Goal: Task Accomplishment & Management: Complete application form

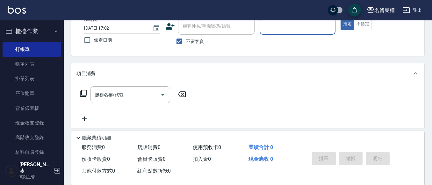
scroll to position [30, 0]
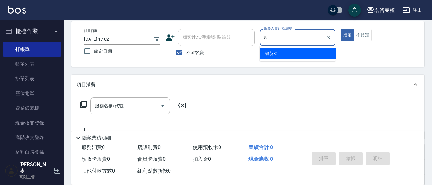
type input "瀞蓤-5"
type button "true"
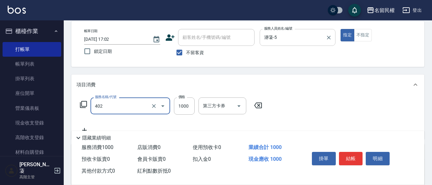
type input "染髮(402)"
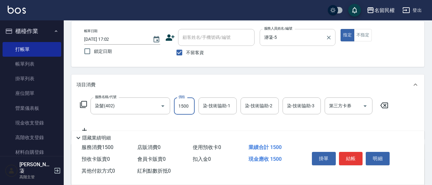
type input "1500"
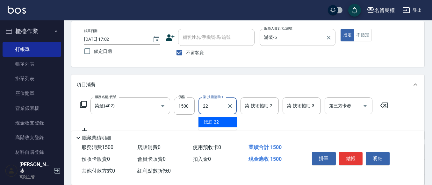
type input "妘庭-22"
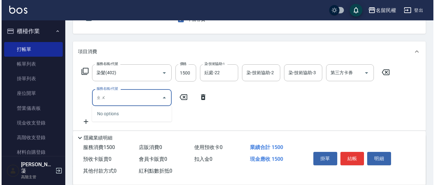
scroll to position [94, 0]
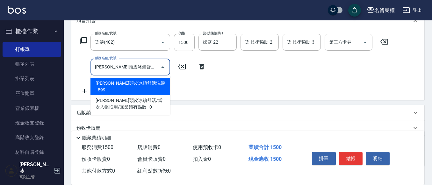
type input "[PERSON_NAME]頭皮冰鎮舒活洗髮(607)"
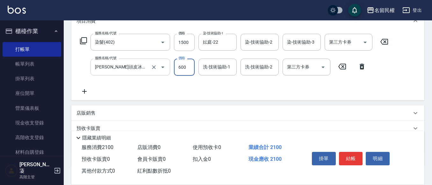
type input "600"
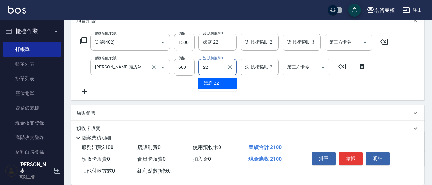
type input "妘庭-22"
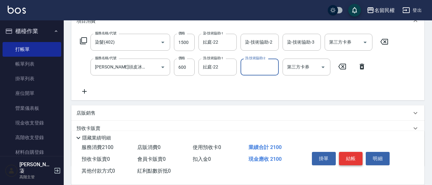
click at [344, 154] on button "結帳" at bounding box center [351, 158] width 24 height 13
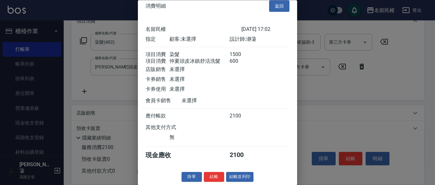
scroll to position [16, 0]
click at [214, 175] on button "結帳" at bounding box center [214, 177] width 20 height 10
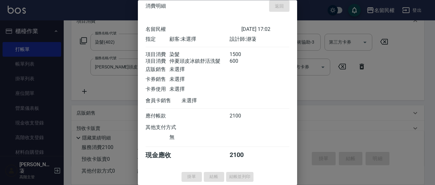
type input "[DATE] 18:04"
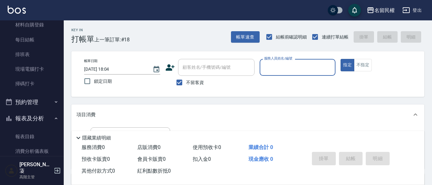
scroll to position [223, 0]
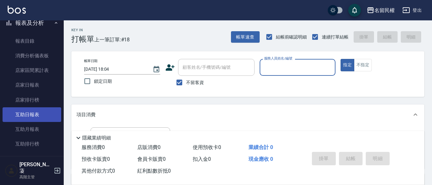
drag, startPoint x: 31, startPoint y: 113, endPoint x: 55, endPoint y: 102, distance: 26.3
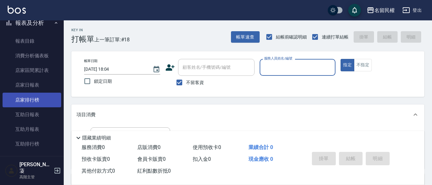
click at [31, 112] on link "互助日報表" at bounding box center [32, 114] width 59 height 15
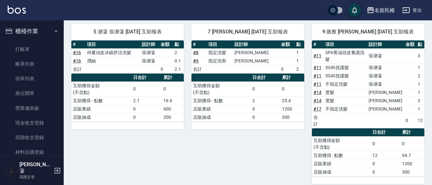
scroll to position [56, 0]
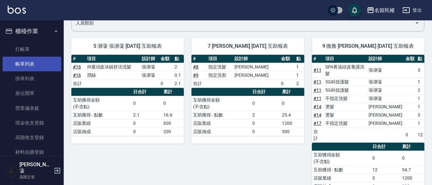
click at [51, 60] on link "帳單列表" at bounding box center [32, 64] width 59 height 15
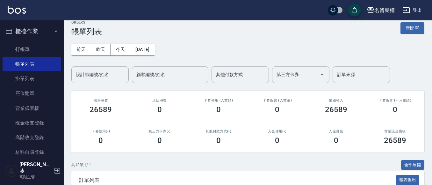
scroll to position [64, 0]
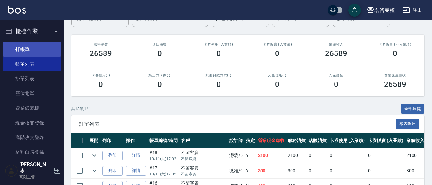
click at [26, 48] on link "打帳單" at bounding box center [32, 49] width 59 height 15
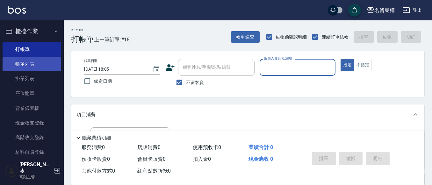
click at [29, 67] on link "帳單列表" at bounding box center [32, 64] width 59 height 15
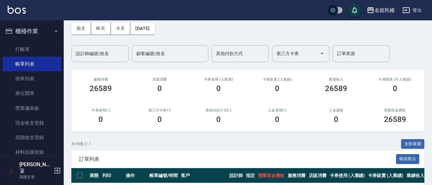
scroll to position [64, 0]
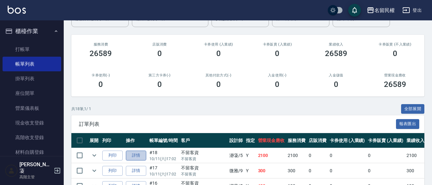
drag, startPoint x: 133, startPoint y: 156, endPoint x: 136, endPoint y: 146, distance: 10.7
click at [132, 156] on link "詳情" at bounding box center [136, 156] width 20 height 10
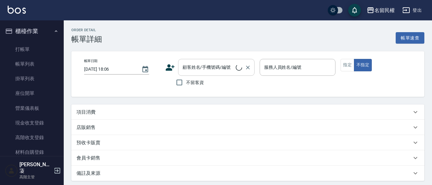
type input "[DATE] 17:02"
checkbox input "true"
type input "瀞蓤-5"
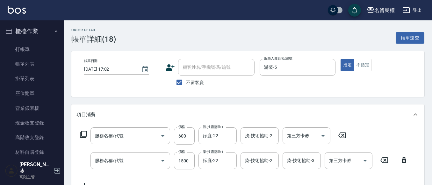
type input "[PERSON_NAME]頭皮冰鎮舒活洗髮(607)"
type input "染髮(402)"
click at [172, 68] on icon at bounding box center [170, 68] width 10 height 10
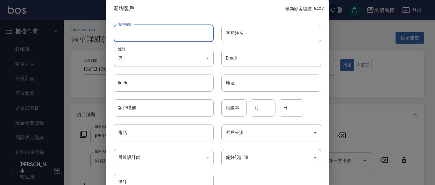
click at [137, 34] on input "客戶編號" at bounding box center [164, 33] width 100 height 17
type input "6408"
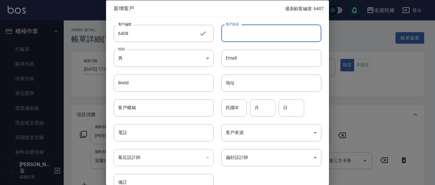
drag, startPoint x: 265, startPoint y: 27, endPoint x: 260, endPoint y: 33, distance: 8.0
click at [260, 33] on input "客戶姓名" at bounding box center [271, 33] width 100 height 17
type input "e"
type input "機"
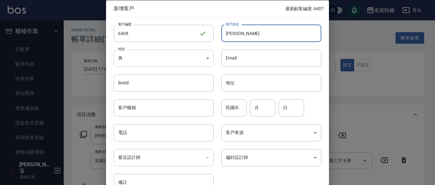
type input "[PERSON_NAME]"
click at [166, 56] on body "名留民權 登出 櫃檯作業 打帳單 帳單列表 掛單列表 座位開單 營業儀表板 現金收支登錄 高階收支登錄 材料自購登錄 每日結帳 排班表 現場電腦打卡 掃碼打卡…" at bounding box center [217, 170] width 435 height 341
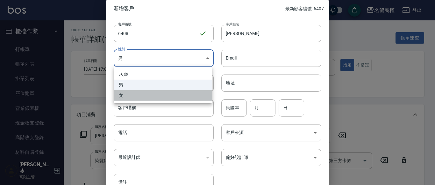
click at [116, 92] on li "女" at bounding box center [163, 95] width 98 height 11
type input "[DEMOGRAPHIC_DATA]"
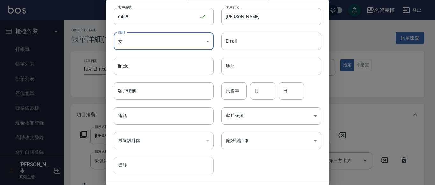
scroll to position [32, 0]
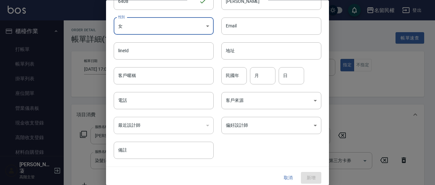
click at [158, 129] on div "​" at bounding box center [164, 125] width 100 height 17
click at [154, 122] on div "​" at bounding box center [164, 125] width 100 height 17
drag, startPoint x: 147, startPoint y: 124, endPoint x: 186, endPoint y: 123, distance: 38.2
click at [163, 125] on div "​" at bounding box center [164, 125] width 100 height 17
drag, startPoint x: 208, startPoint y: 126, endPoint x: 186, endPoint y: 120, distance: 23.2
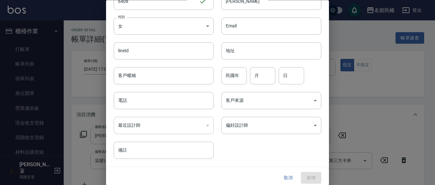
click at [196, 125] on div "​" at bounding box center [164, 125] width 100 height 17
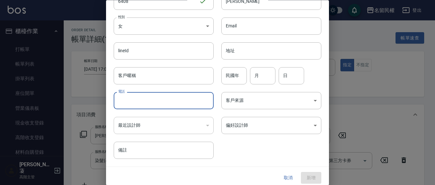
click at [161, 104] on input "電話" at bounding box center [164, 100] width 100 height 17
type input "0938249619"
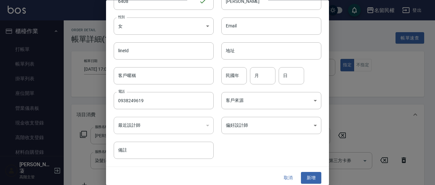
click at [172, 128] on div "​" at bounding box center [164, 125] width 100 height 17
click at [177, 123] on div "​" at bounding box center [164, 125] width 100 height 17
click at [207, 125] on div "​" at bounding box center [164, 125] width 100 height 17
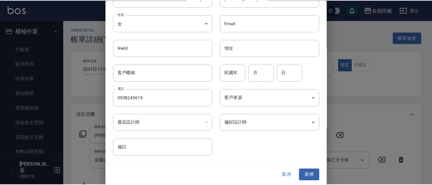
scroll to position [36, 0]
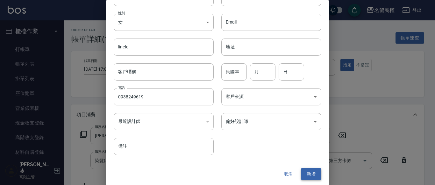
click at [306, 170] on button "新增" at bounding box center [311, 174] width 20 height 12
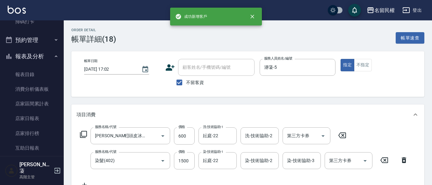
scroll to position [191, 0]
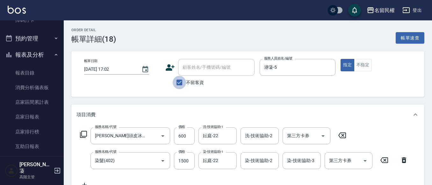
click at [182, 79] on input "不留客資" at bounding box center [178, 82] width 13 height 13
checkbox input "false"
click at [195, 66] on input "顧客姓名/手機號碼/編號" at bounding box center [211, 67] width 61 height 11
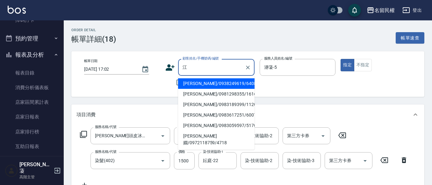
click at [238, 79] on li "[PERSON_NAME]/0938249619/6408" at bounding box center [216, 83] width 76 height 11
type input "[PERSON_NAME]/0938249619/6408"
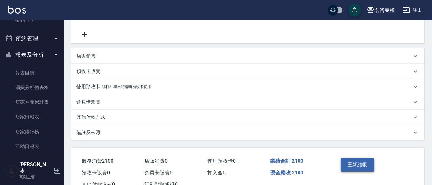
scroll to position [174, 0]
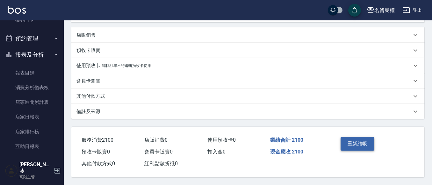
click at [357, 137] on button "重新結帳" at bounding box center [357, 143] width 34 height 13
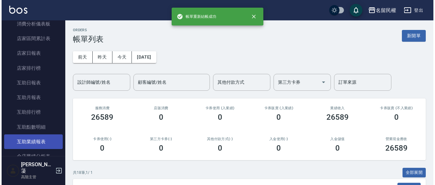
scroll to position [286, 0]
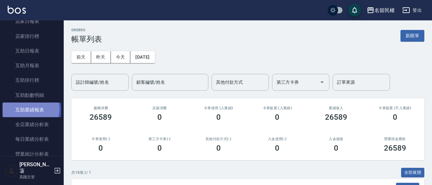
click at [29, 109] on link "互助業績報表" at bounding box center [32, 109] width 59 height 15
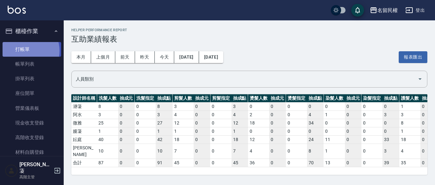
click at [24, 51] on link "打帳單" at bounding box center [32, 49] width 59 height 15
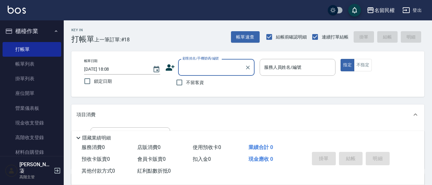
drag, startPoint x: 35, startPoint y: 3, endPoint x: 198, endPoint y: 88, distance: 183.6
click at [198, 88] on label "不留客資" at bounding box center [187, 82] width 31 height 13
click at [186, 88] on input "不留客資" at bounding box center [178, 82] width 13 height 13
checkbox input "true"
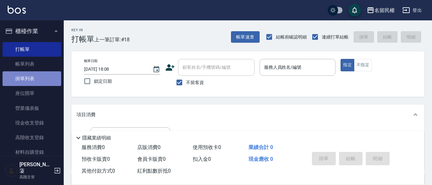
click at [32, 71] on link "掛單列表" at bounding box center [32, 78] width 59 height 15
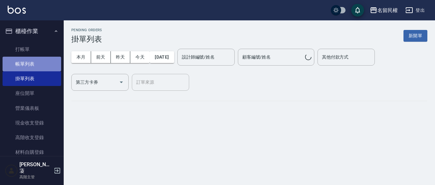
click at [32, 64] on link "帳單列表" at bounding box center [32, 64] width 59 height 15
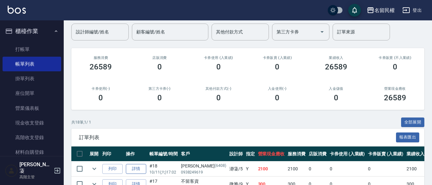
scroll to position [95, 0]
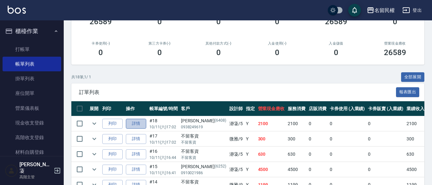
click at [138, 125] on link "詳情" at bounding box center [136, 124] width 20 height 10
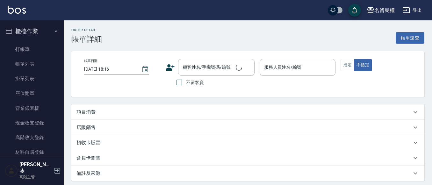
type input "[DATE] 17:02"
type input "瀞蓤-5"
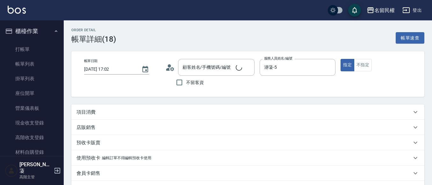
type input "[PERSON_NAME]/0938249619/6408"
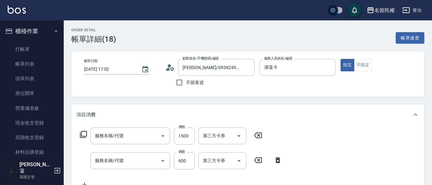
type input "染髮(402)"
type input "[PERSON_NAME]頭皮冰鎮舒活洗髮(607)"
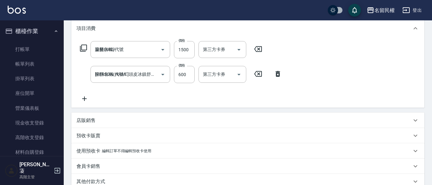
scroll to position [95, 0]
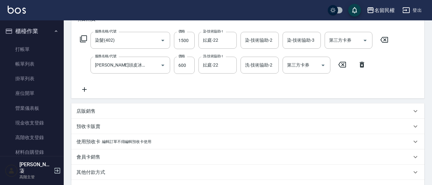
click at [85, 115] on div "店販銷售" at bounding box center [247, 110] width 353 height 15
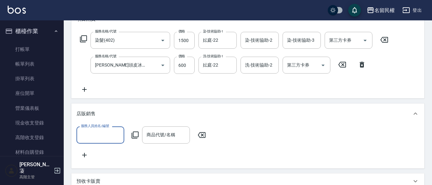
scroll to position [0, 0]
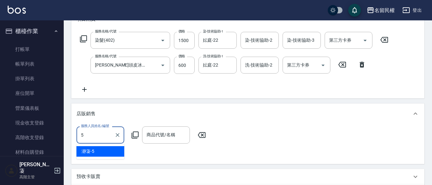
type input "瀞蓤-5"
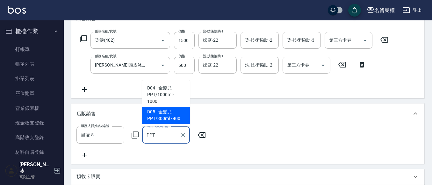
click at [174, 113] on span "D05 - 金髮兒-PPT/300ml - 400" at bounding box center [166, 115] width 48 height 17
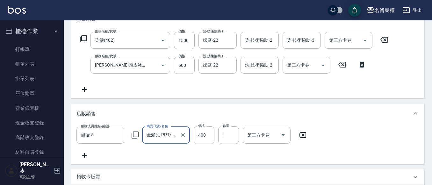
type input "金髮兒-PPT/300ml"
click at [193, 138] on div "服務人員姓名/編號 瀞蓤-5 服務人員姓名/編號 商品代號/名稱 金髮兒-PPT/300ml 商品代號/名稱 價格 400 價格 數量 1 數量 第三方卡券 …" at bounding box center [193, 134] width 234 height 17
click at [199, 137] on input "400" at bounding box center [203, 134] width 21 height 17
type input "500"
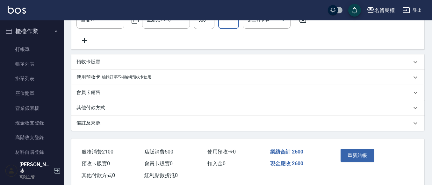
scroll to position [230, 0]
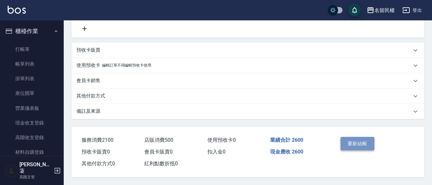
click at [361, 137] on button "重新結帳" at bounding box center [357, 143] width 34 height 13
